Goal: Find contact information

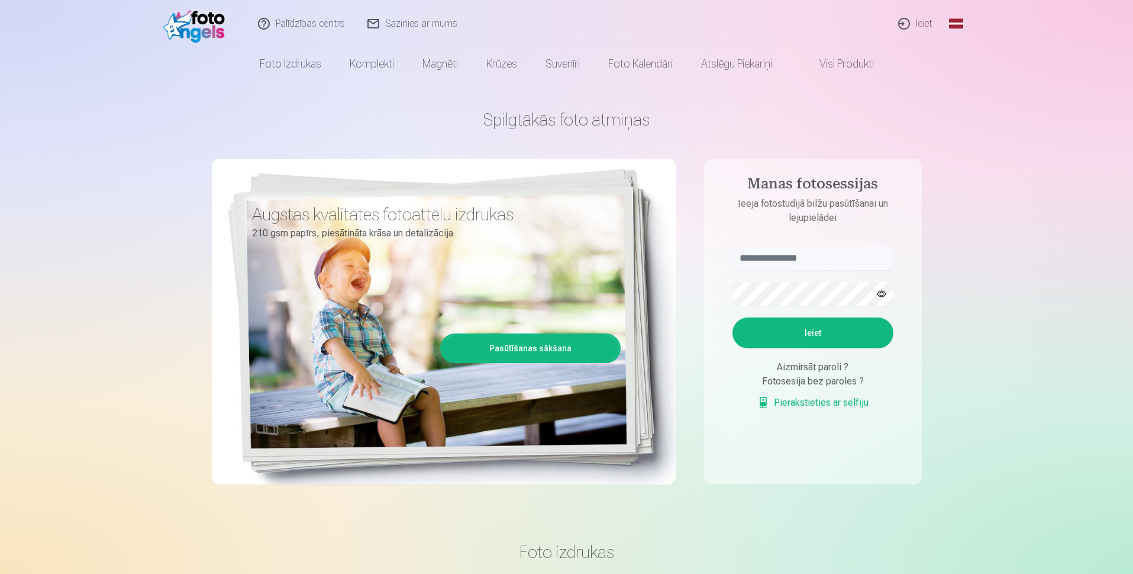
click at [424, 29] on link "Sazinies ar mums" at bounding box center [413, 23] width 112 height 47
